Goal: Task Accomplishment & Management: Use online tool/utility

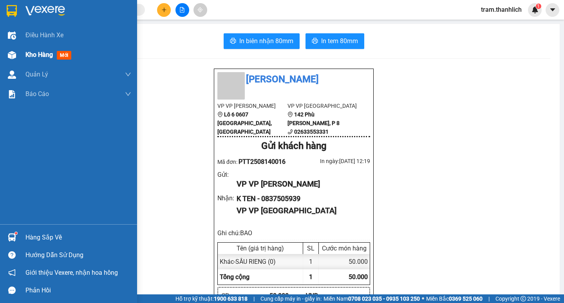
click at [36, 57] on span "Kho hàng" at bounding box center [38, 54] width 27 height 7
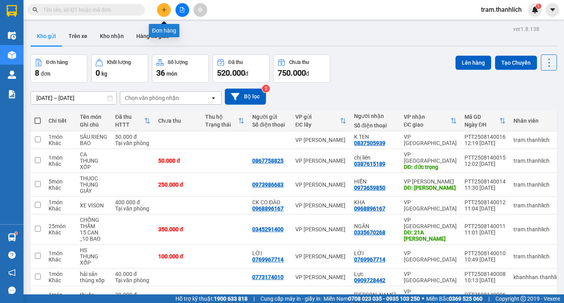
click at [167, 9] on icon "plus" at bounding box center [163, 9] width 5 height 5
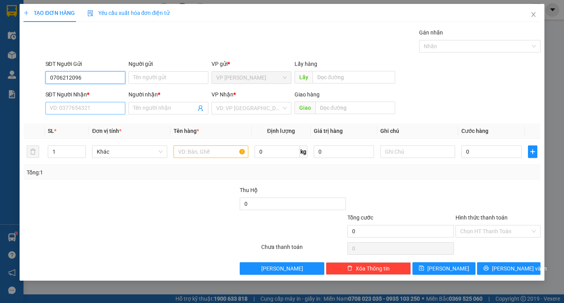
type input "0706212096"
click at [83, 109] on input "SĐT Người Nhận *" at bounding box center [85, 108] width 80 height 13
type input "0946478739"
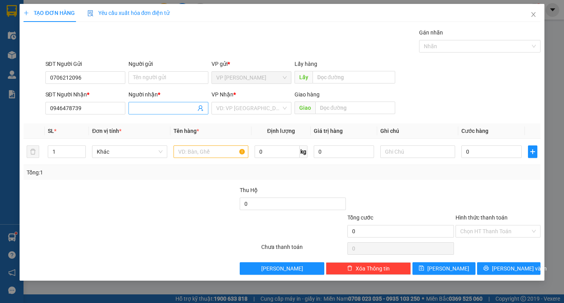
click at [147, 108] on input "Người nhận *" at bounding box center [164, 108] width 63 height 9
type input "[PERSON_NAME]"
click at [428, 155] on input "text" at bounding box center [418, 151] width 75 height 13
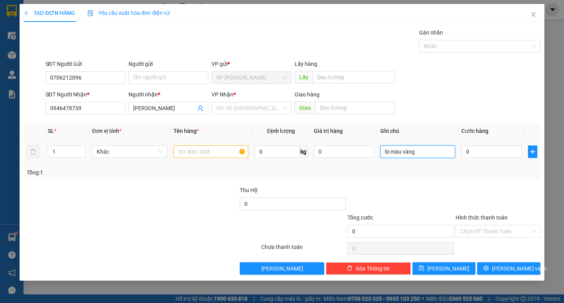
type input "bi màu vàng"
click at [220, 157] on input "text" at bounding box center [211, 151] width 75 height 13
type input "a"
type input "áo"
click at [497, 152] on input "0" at bounding box center [492, 151] width 60 height 13
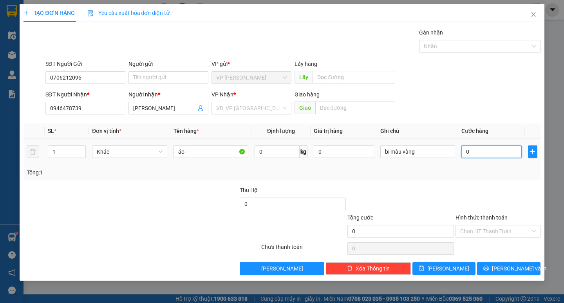
type input "3"
type input "30"
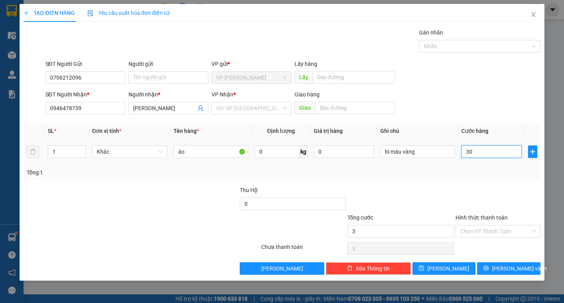
type input "30"
type input "300"
type input "3.000"
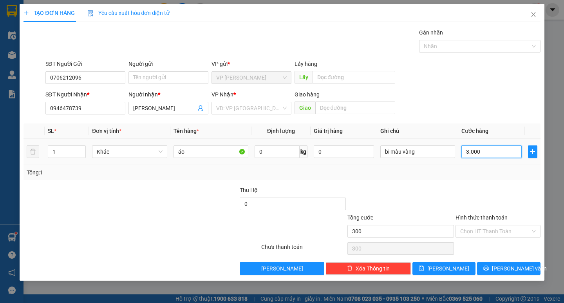
type input "3.000"
type input "30.000"
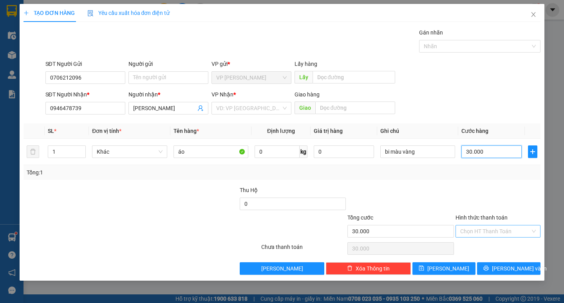
type input "30.000"
click at [501, 234] on input "Hình thức thanh toán" at bounding box center [495, 231] width 70 height 12
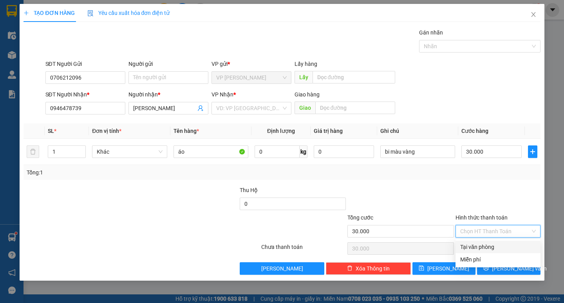
click at [500, 242] on div "Tại văn phòng" at bounding box center [498, 247] width 85 height 13
type input "0"
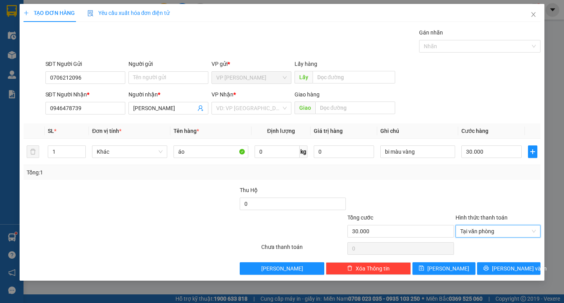
click at [500, 281] on div "TẠO ĐƠN HÀNG Yêu cầu xuất hóa đơn điện tử Transit Pickup Surcharge Ids Transit …" at bounding box center [282, 151] width 564 height 303
click at [498, 273] on button "[PERSON_NAME] và In" at bounding box center [508, 268] width 63 height 13
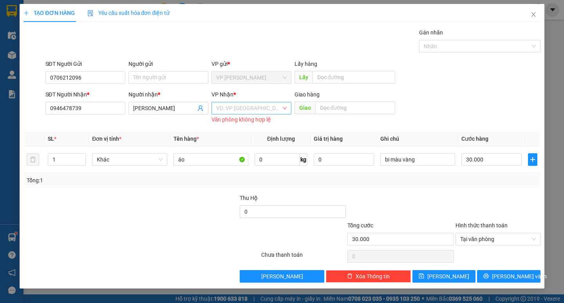
click at [237, 108] on input "search" at bounding box center [248, 108] width 65 height 12
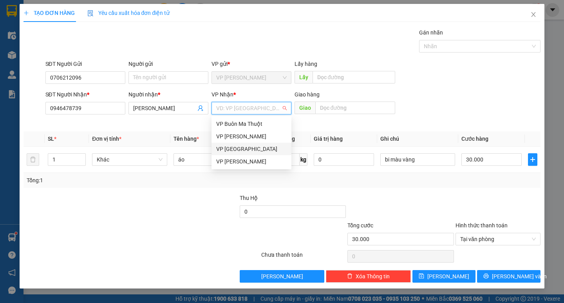
click at [234, 145] on div "VP [GEOGRAPHIC_DATA]" at bounding box center [251, 149] width 71 height 9
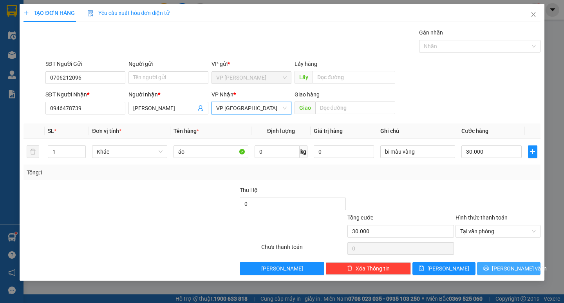
click at [522, 265] on span "[PERSON_NAME] và In" at bounding box center [519, 268] width 55 height 9
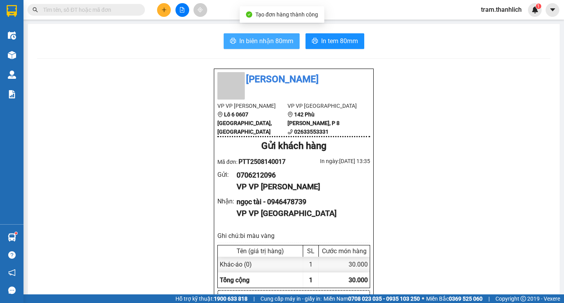
click at [251, 47] on button "In biên nhận 80mm" at bounding box center [262, 41] width 76 height 16
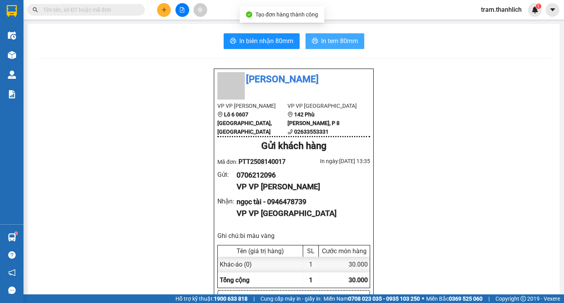
click at [326, 44] on span "In tem 80mm" at bounding box center [339, 41] width 37 height 10
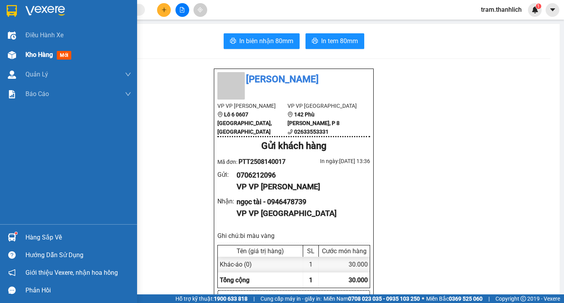
click at [31, 50] on div "Kho hàng mới" at bounding box center [49, 55] width 49 height 10
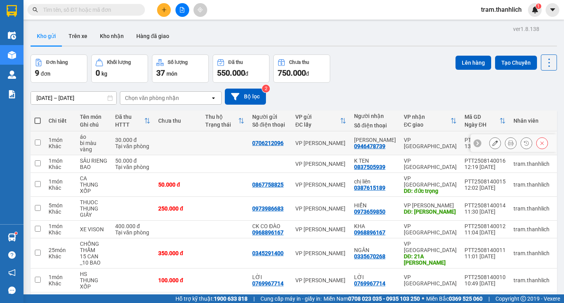
click at [493, 145] on icon at bounding box center [495, 142] width 5 height 5
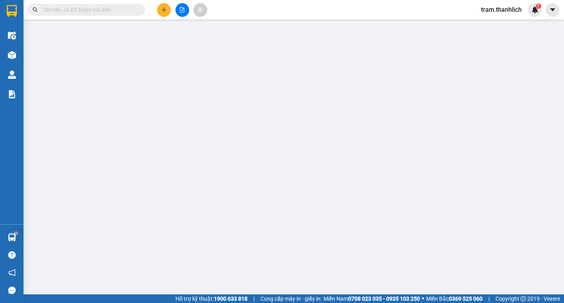
type input "0706212096"
type input "0946478739"
type input "30.000"
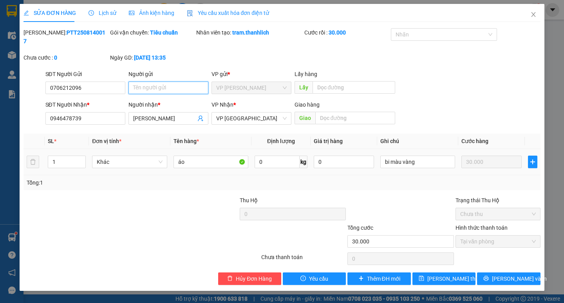
click at [163, 82] on input "Người gửi" at bounding box center [169, 88] width 80 height 13
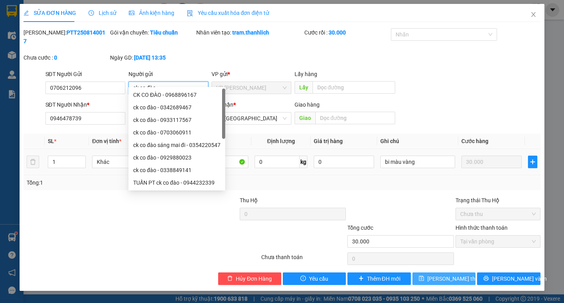
type input "ck co đào"
click at [429, 272] on button "[PERSON_NAME] thay đổi" at bounding box center [444, 278] width 63 height 13
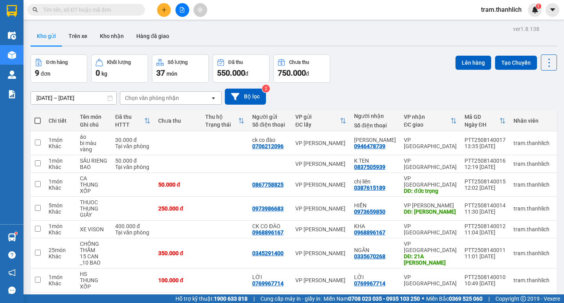
click at [76, 14] on span at bounding box center [86, 10] width 118 height 12
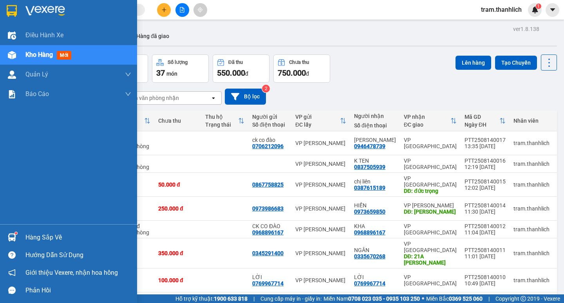
click at [40, 234] on div "Hàng sắp về" at bounding box center [78, 238] width 106 height 12
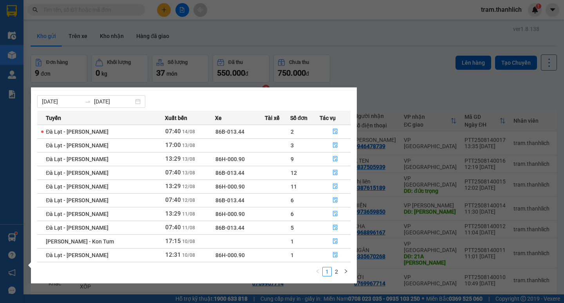
scroll to position [13, 0]
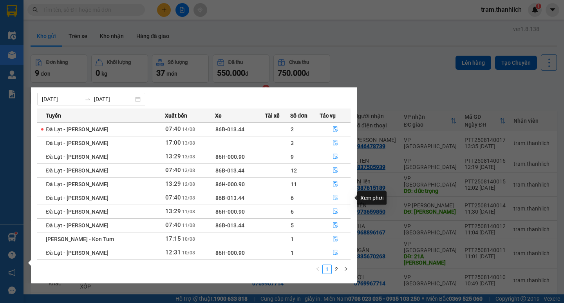
click at [333, 197] on icon "file-done" at bounding box center [335, 197] width 5 height 5
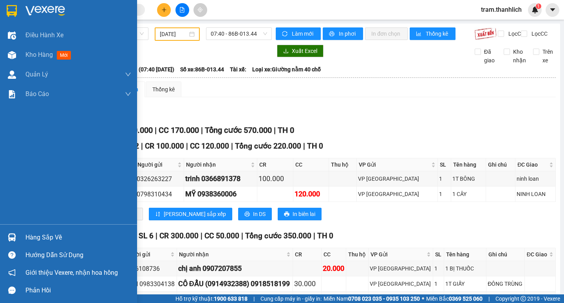
drag, startPoint x: 30, startPoint y: 235, endPoint x: 31, endPoint y: 227, distance: 8.7
click at [31, 235] on div "Hàng sắp về" at bounding box center [78, 238] width 106 height 12
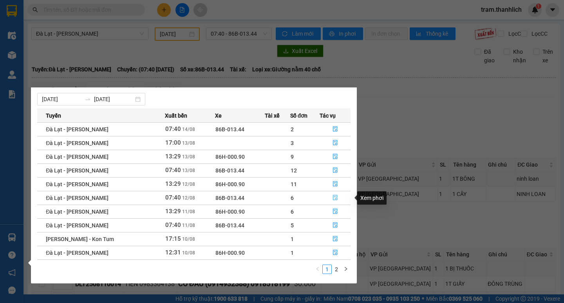
click at [334, 196] on icon "file-done" at bounding box center [335, 197] width 5 height 5
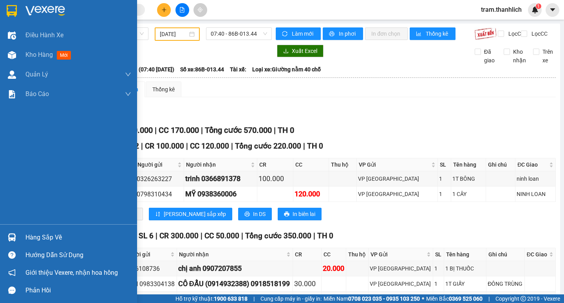
click at [49, 233] on div "TỔNG Đơn 8 | SL 8 | CR 400.000 | CC 170.000 | Tổng cước 570.000 | TH 0 Giao dọc…" at bounding box center [294, 252] width 524 height 257
click at [48, 232] on div "Hàng sắp về" at bounding box center [78, 238] width 106 height 12
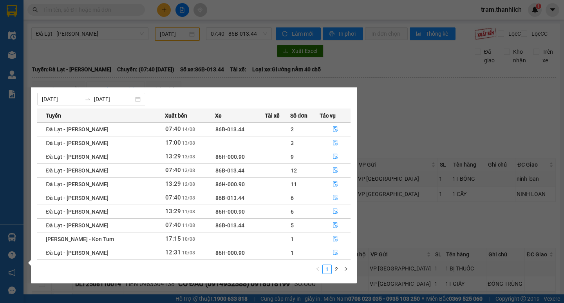
click at [218, 171] on span "86B-013.44" at bounding box center [230, 170] width 29 height 6
click at [333, 170] on icon "file-done" at bounding box center [335, 169] width 5 height 5
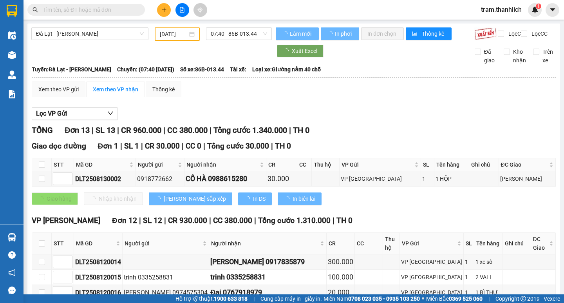
type input "[DATE]"
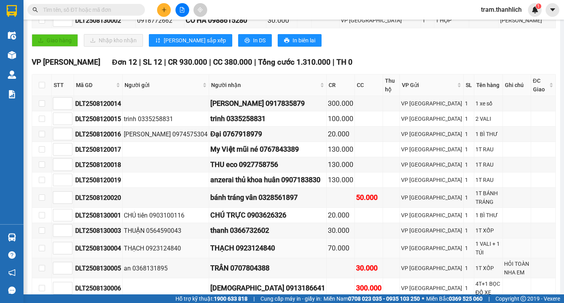
scroll to position [204, 0]
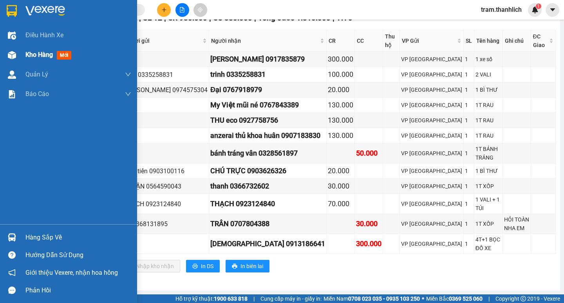
click at [34, 62] on div "Kho hàng mới" at bounding box center [78, 55] width 106 height 20
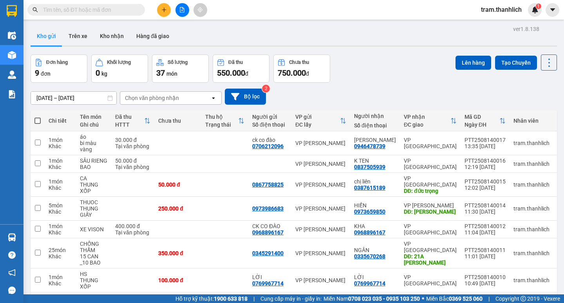
click at [39, 121] on span at bounding box center [37, 121] width 6 height 6
click at [38, 117] on input "checkbox" at bounding box center [38, 117] width 0 height 0
checkbox input "true"
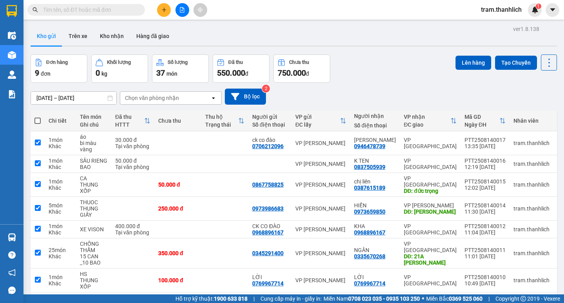
checkbox input "true"
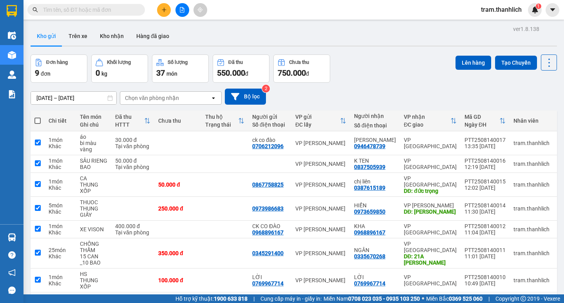
checkbox input "true"
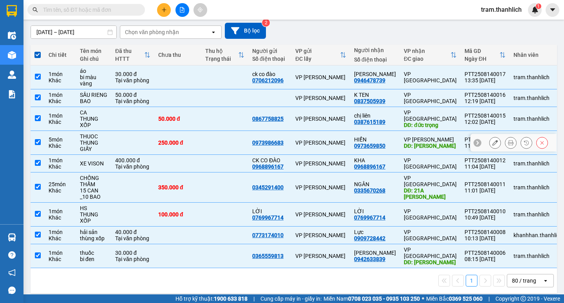
scroll to position [69, 0]
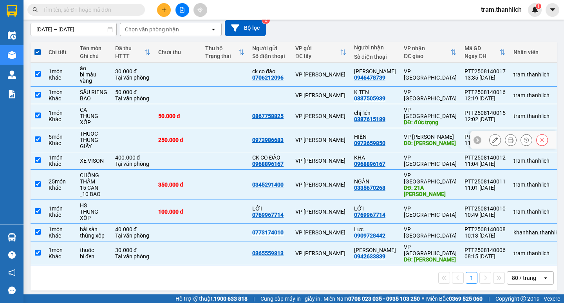
click at [40, 141] on input "checkbox" at bounding box center [38, 139] width 6 height 6
checkbox input "false"
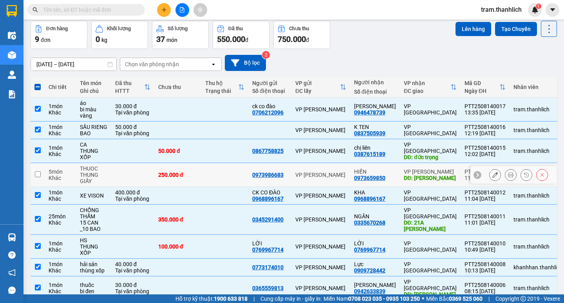
scroll to position [0, 0]
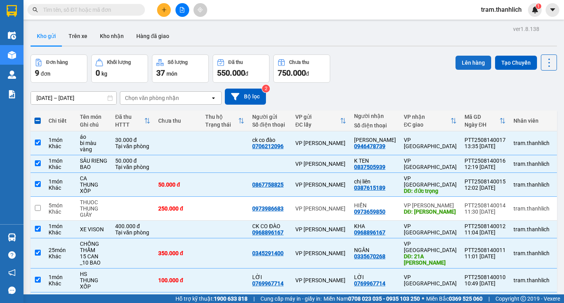
click at [470, 64] on button "Lên hàng" at bounding box center [474, 63] width 36 height 14
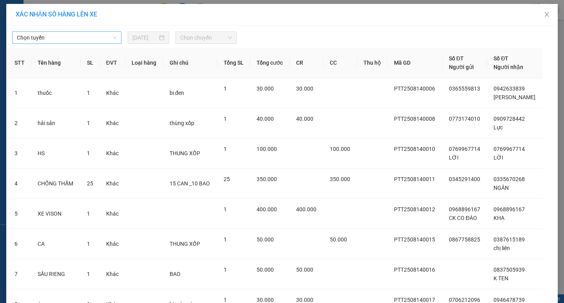
click at [106, 36] on span "Chọn tuyến" at bounding box center [67, 38] width 100 height 12
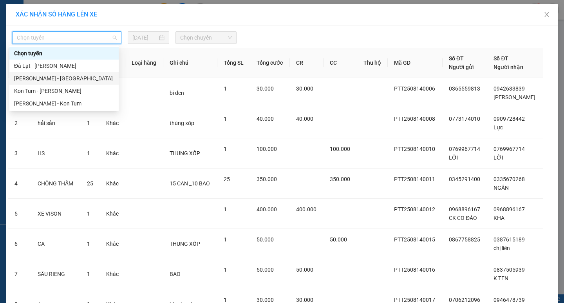
drag, startPoint x: 43, startPoint y: 78, endPoint x: 76, endPoint y: 70, distance: 34.1
click at [44, 78] on div "[PERSON_NAME] - [GEOGRAPHIC_DATA]" at bounding box center [64, 78] width 100 height 9
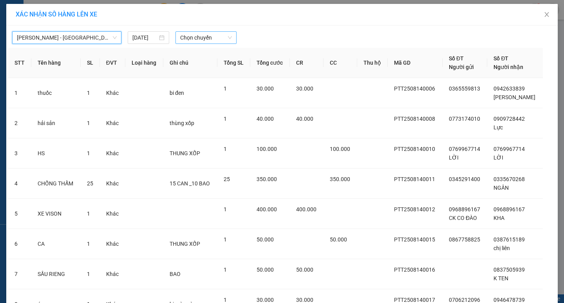
click at [201, 33] on span "Chọn chuyến" at bounding box center [206, 38] width 52 height 12
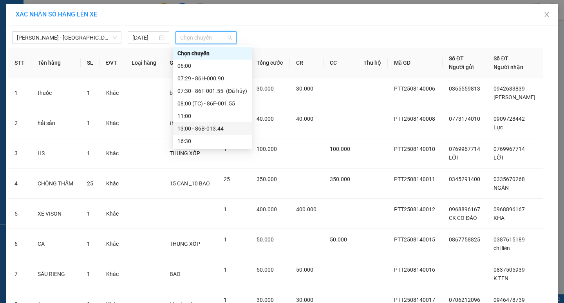
click at [210, 132] on div "13:00 - 86B-013.44" at bounding box center [213, 128] width 70 height 9
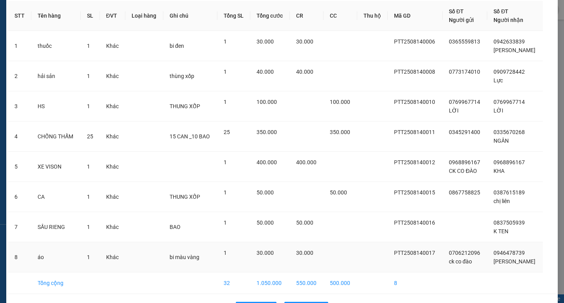
scroll to position [78, 0]
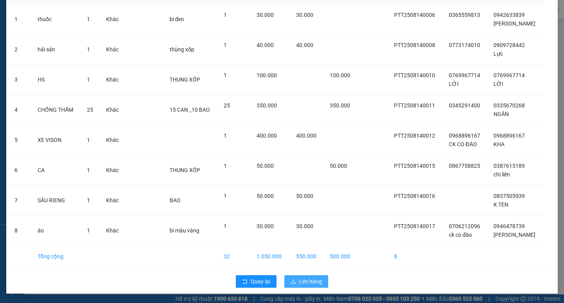
click at [291, 278] on button "Lên hàng" at bounding box center [307, 281] width 44 height 13
